Goal: Communication & Community: Answer question/provide support

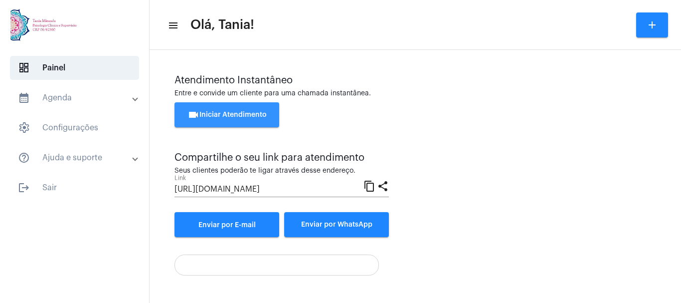
click at [220, 111] on button "videocam Iniciar Atendimento" at bounding box center [227, 114] width 105 height 25
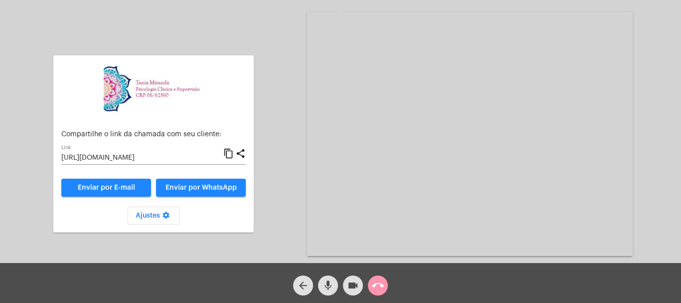
click at [377, 284] on mat-icon "call_end" at bounding box center [378, 285] width 12 height 12
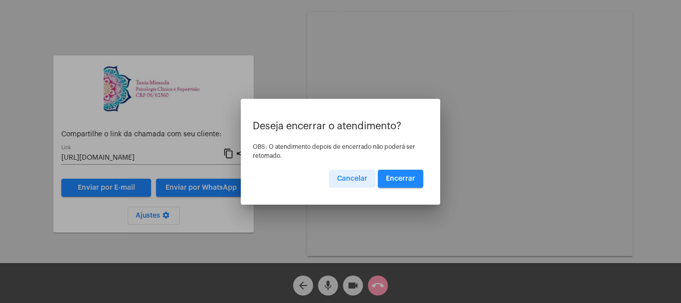
click at [390, 179] on span "Encerrar" at bounding box center [400, 178] width 29 height 7
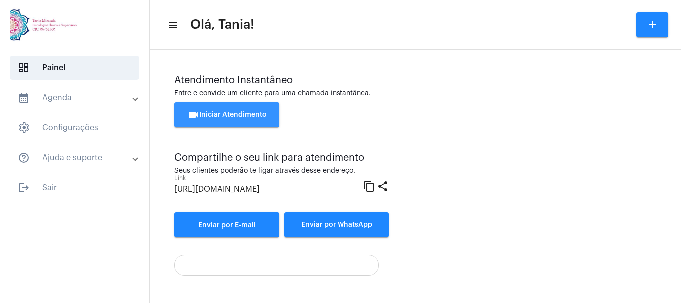
click at [232, 116] on span "videocam Iniciar Atendimento" at bounding box center [227, 114] width 79 height 7
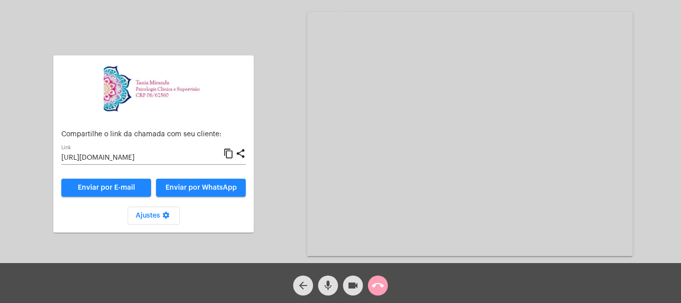
click at [377, 282] on mat-icon "call_end" at bounding box center [378, 285] width 12 height 12
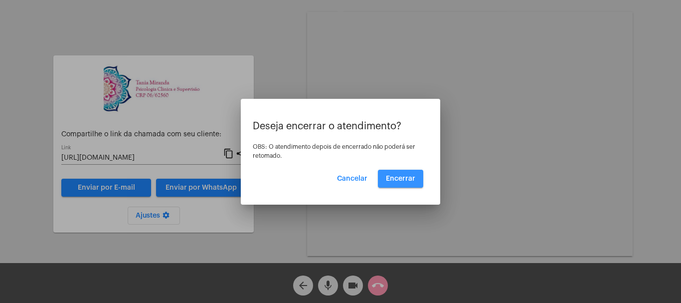
click at [406, 179] on span "Encerrar" at bounding box center [400, 178] width 29 height 7
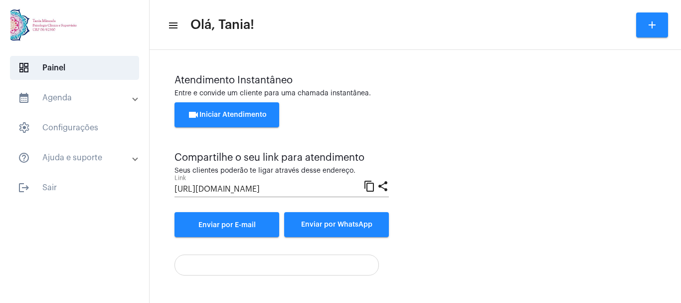
scroll to position [70, 0]
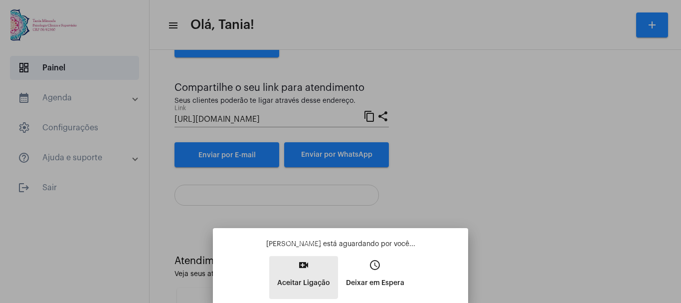
click at [300, 265] on mat-icon "video_call" at bounding box center [304, 265] width 12 height 12
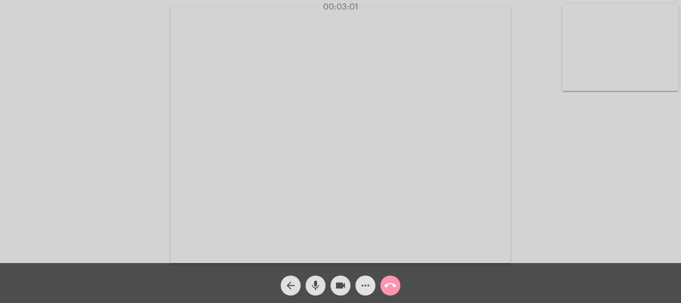
click at [369, 286] on mat-icon "more_horiz" at bounding box center [366, 285] width 12 height 12
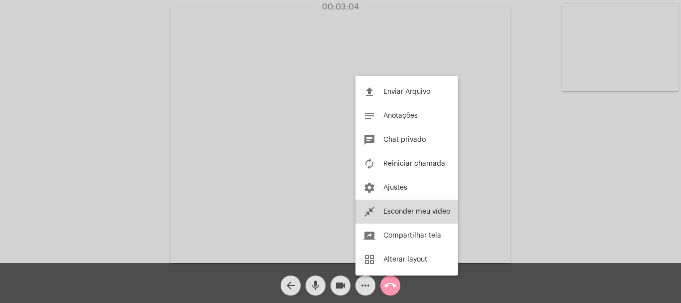
click at [402, 208] on span "Esconder meu vídeo" at bounding box center [417, 211] width 67 height 7
